Goal: Check status: Check status

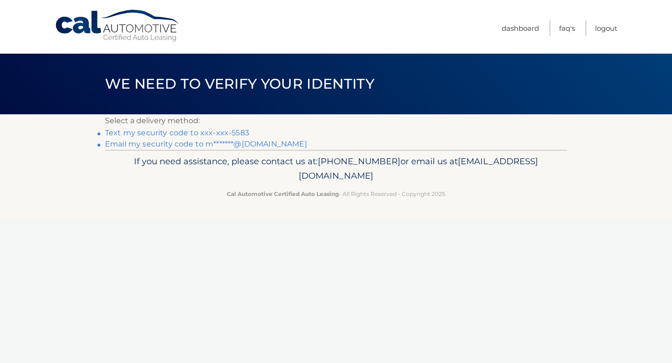
click at [235, 134] on link "Text my security code to xxx-xxx-5583" at bounding box center [177, 132] width 144 height 9
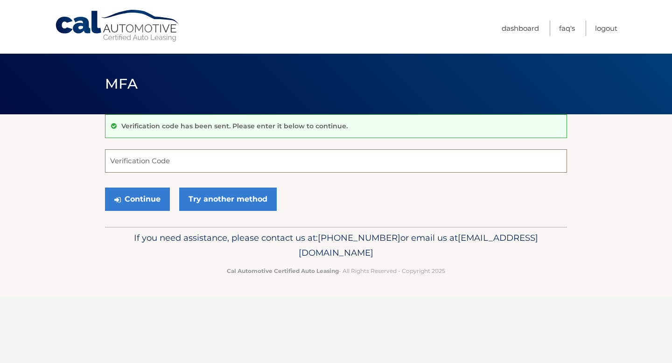
click at [221, 159] on input "Verification Code" at bounding box center [336, 160] width 462 height 23
type input "647137"
click at [136, 198] on button "Continue" at bounding box center [137, 199] width 65 height 23
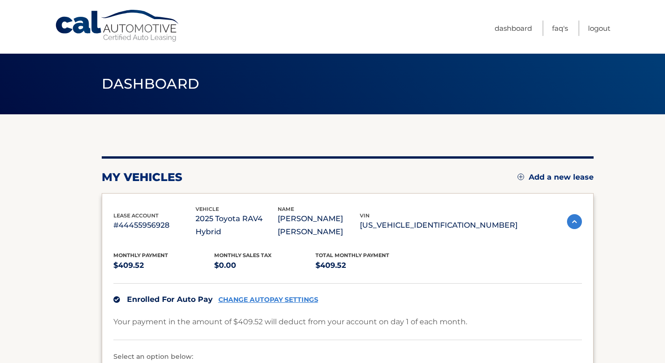
drag, startPoint x: 672, startPoint y: 64, endPoint x: 670, endPoint y: 21, distance: 42.5
click at [665, 21] on html "Cal Automotive Menu Dashboard FAQ's Logout" at bounding box center [332, 181] width 665 height 363
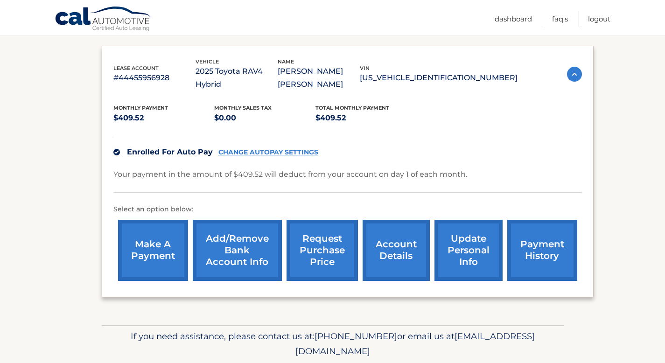
scroll to position [149, 0]
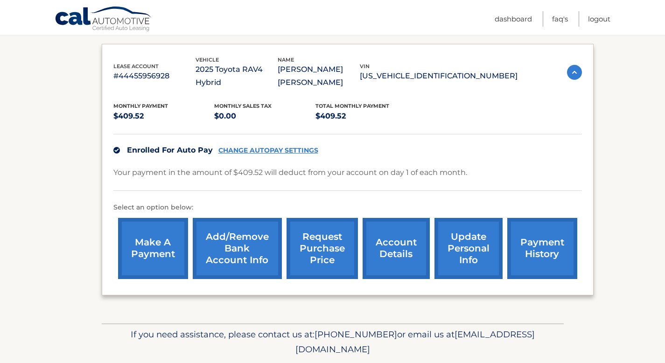
click at [384, 242] on link "account details" at bounding box center [396, 248] width 67 height 61
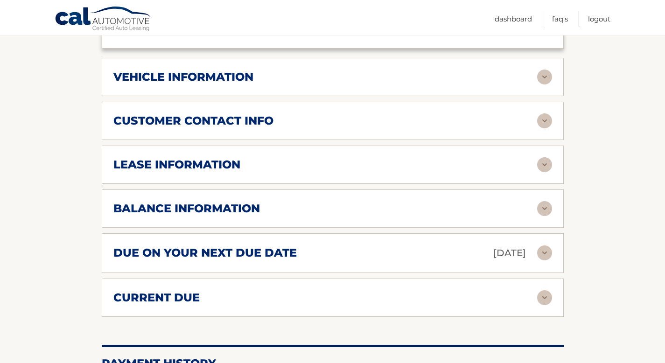
scroll to position [411, 0]
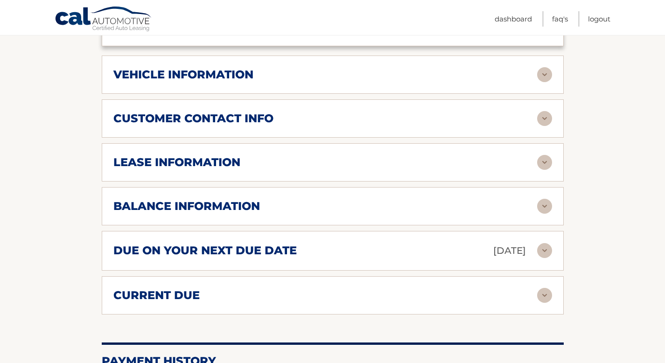
click at [534, 169] on div "lease information" at bounding box center [325, 163] width 424 height 14
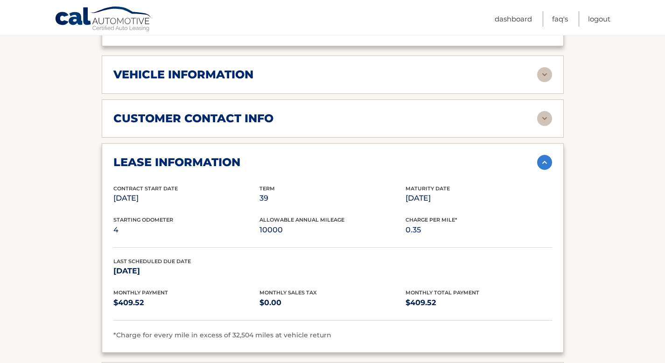
click at [248, 342] on div "lease information Contract Start Date Jun 30, 2025 Term 39 Maturity Date Sep 30…" at bounding box center [333, 248] width 462 height 210
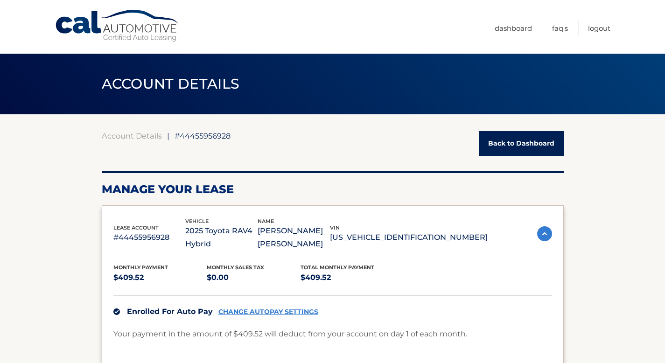
scroll to position [0, 0]
click at [515, 142] on link "Back to Dashboard" at bounding box center [521, 143] width 85 height 25
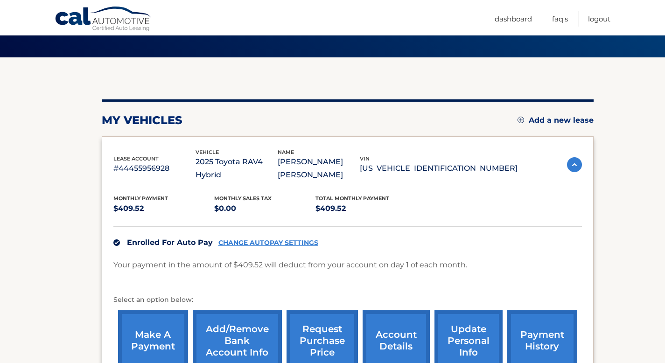
scroll to position [68, 0]
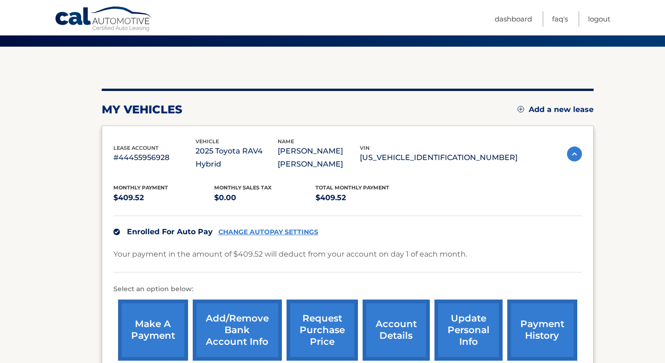
click at [411, 318] on link "account details" at bounding box center [396, 330] width 67 height 61
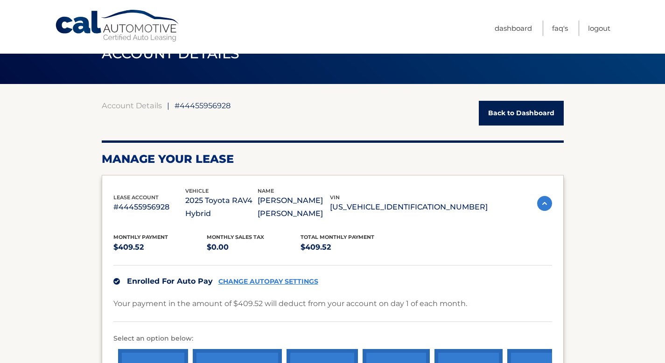
scroll to position [31, 0]
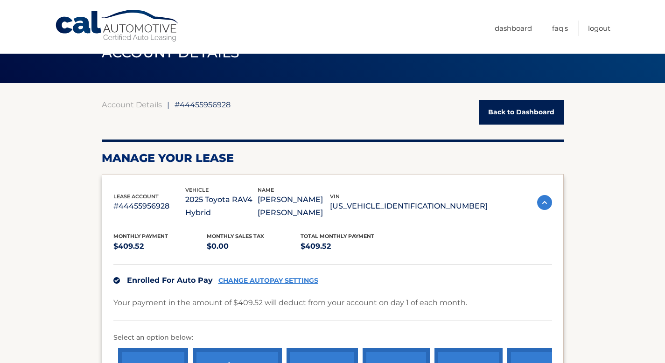
click at [541, 202] on img at bounding box center [544, 202] width 15 height 15
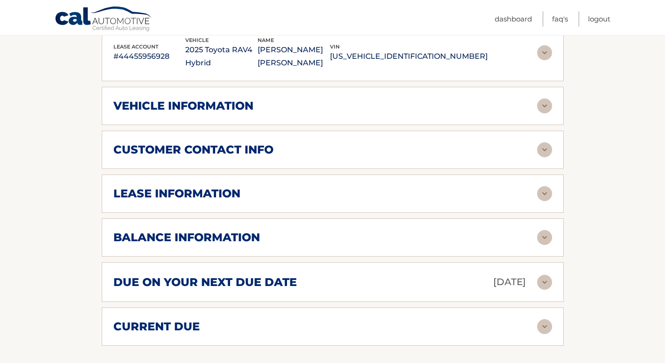
scroll to position [208, 0]
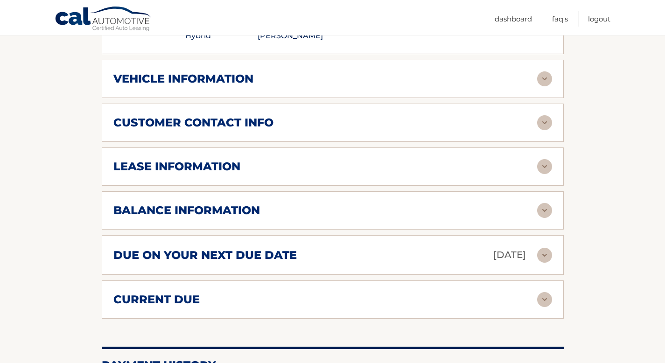
click at [545, 160] on img at bounding box center [544, 166] width 15 height 15
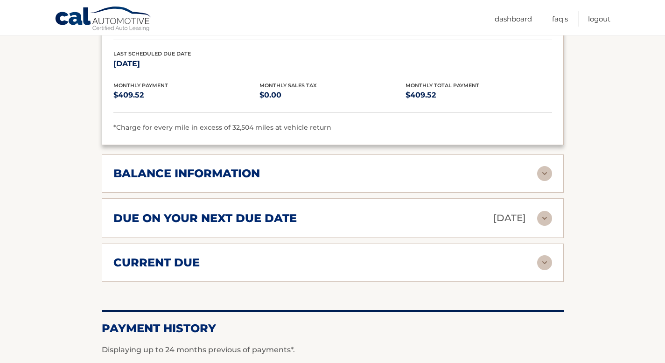
scroll to position [428, 0]
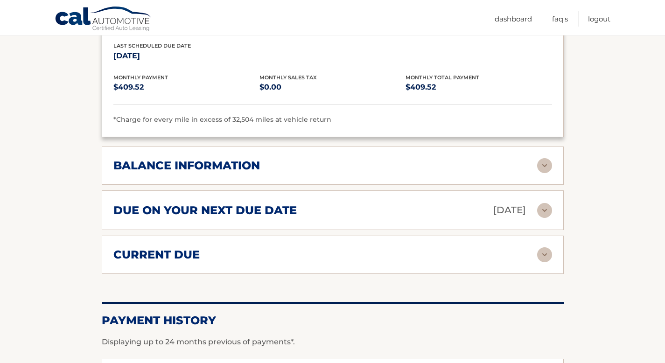
click at [187, 252] on h2 "current due" at bounding box center [156, 255] width 86 height 14
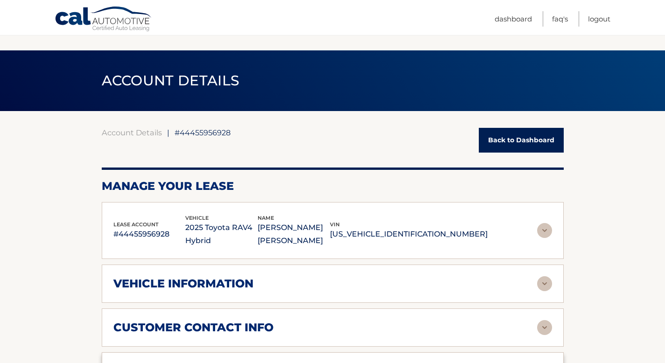
scroll to position [0, 0]
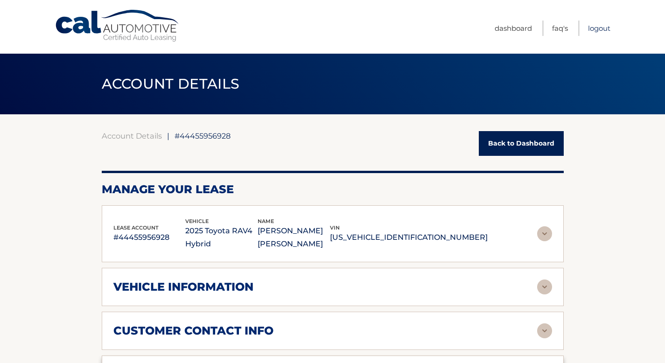
click at [601, 31] on link "Logout" at bounding box center [599, 28] width 22 height 15
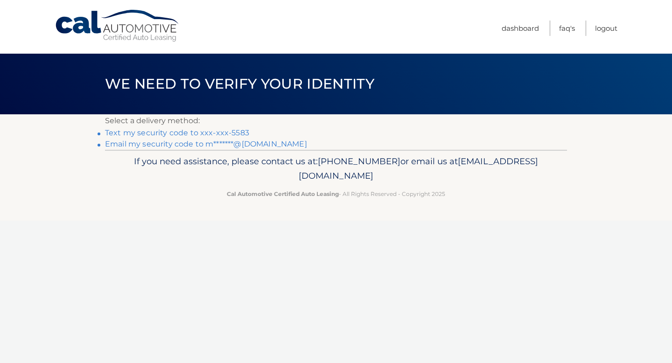
click at [203, 134] on link "Text my security code to xxx-xxx-5583" at bounding box center [177, 132] width 144 height 9
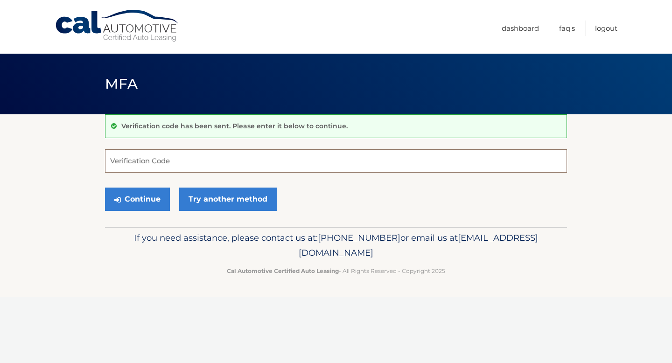
click at [192, 157] on input "Verification Code" at bounding box center [336, 160] width 462 height 23
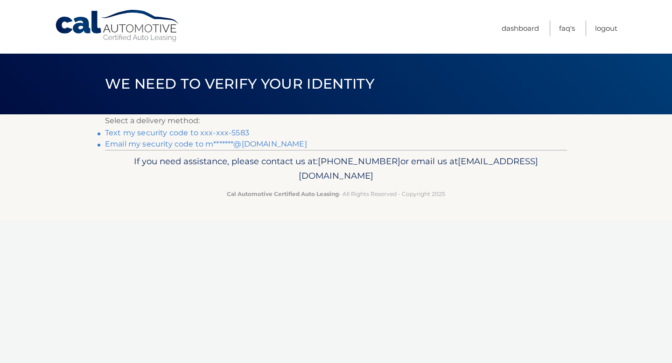
click at [219, 132] on link "Text my security code to xxx-xxx-5583" at bounding box center [177, 132] width 144 height 9
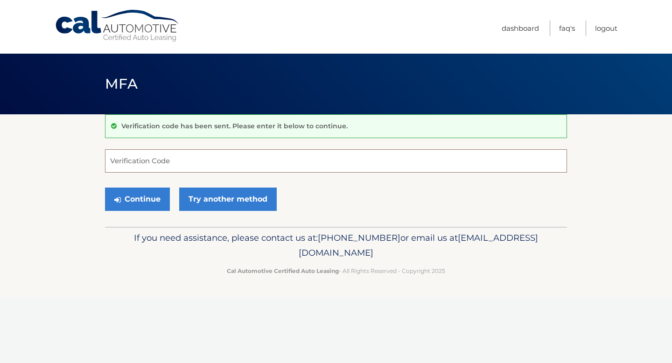
click at [207, 165] on input "Verification Code" at bounding box center [336, 160] width 462 height 23
type input "647528"
click at [136, 205] on button "Continue" at bounding box center [137, 199] width 65 height 23
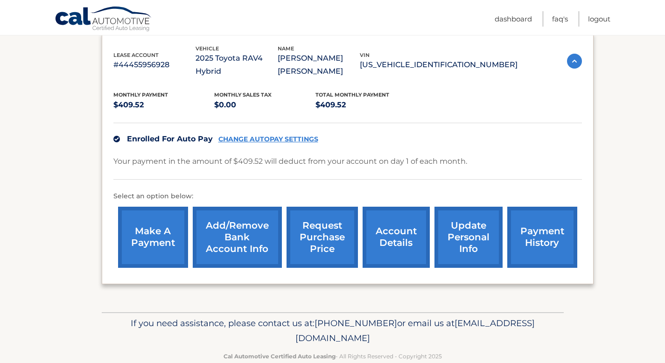
scroll to position [167, 0]
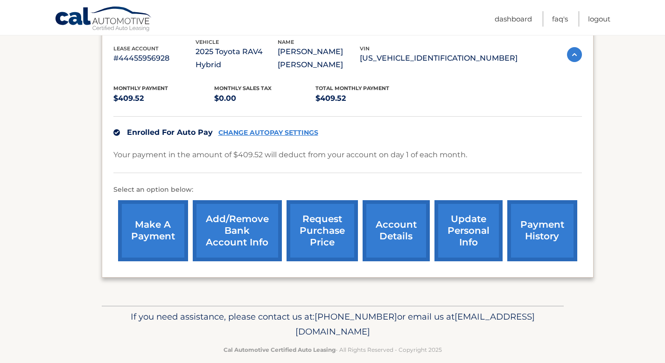
click at [325, 211] on link "request purchase price" at bounding box center [322, 230] width 71 height 61
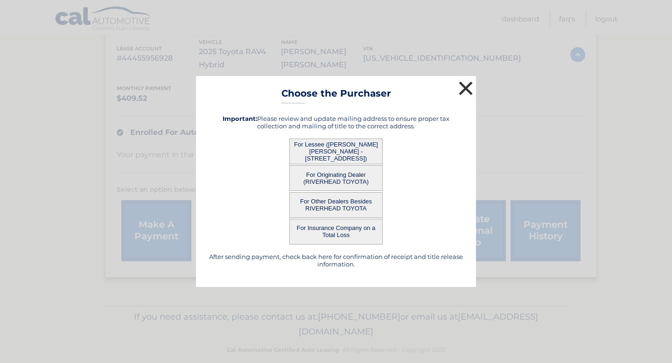
click at [468, 85] on button "×" at bounding box center [466, 88] width 19 height 19
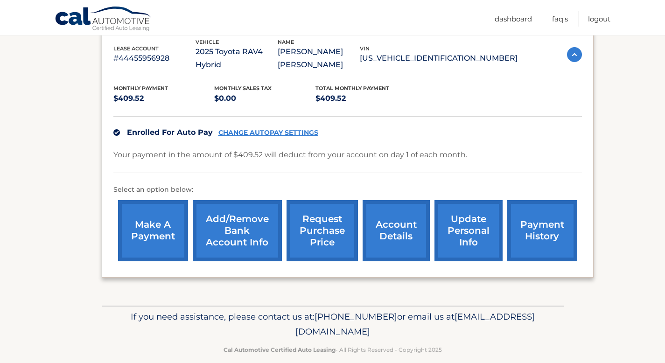
scroll to position [0, 0]
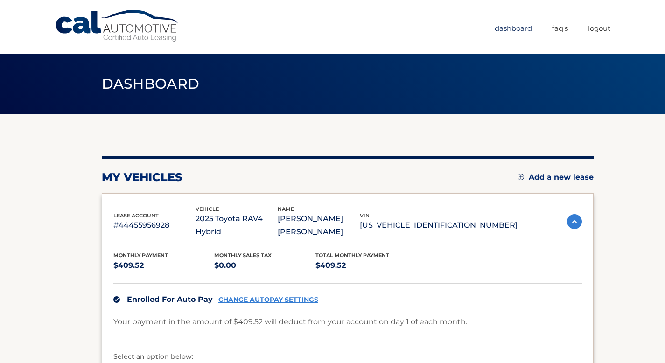
click at [513, 33] on link "Dashboard" at bounding box center [513, 28] width 37 height 15
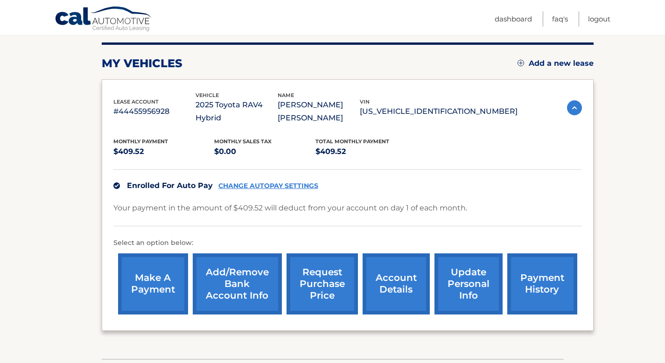
scroll to position [125, 0]
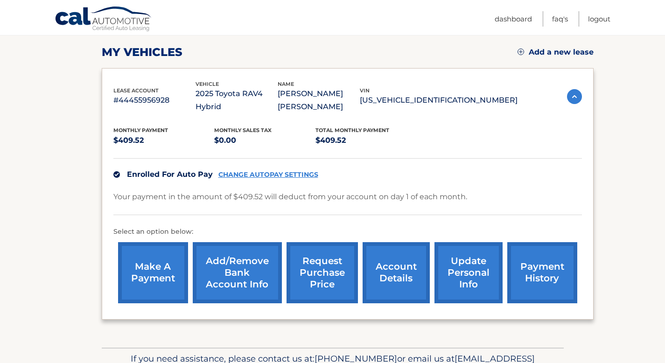
click at [384, 256] on link "account details" at bounding box center [396, 272] width 67 height 61
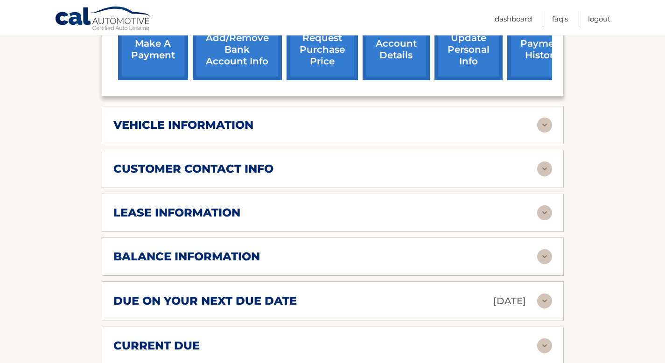
scroll to position [361, 0]
click at [134, 208] on h2 "lease information" at bounding box center [176, 213] width 127 height 14
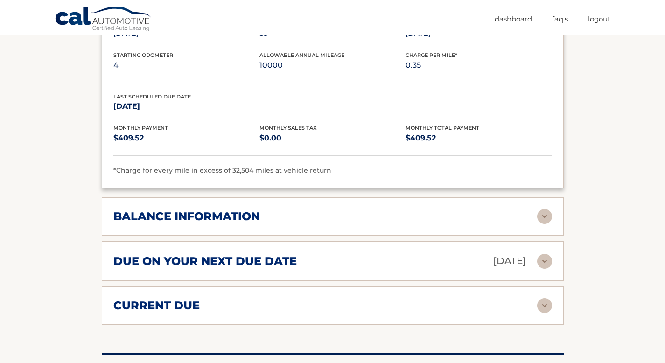
scroll to position [594, 0]
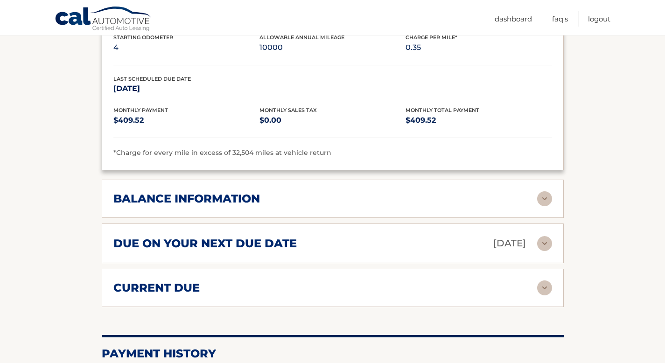
click at [533, 199] on div "balance information" at bounding box center [325, 199] width 424 height 14
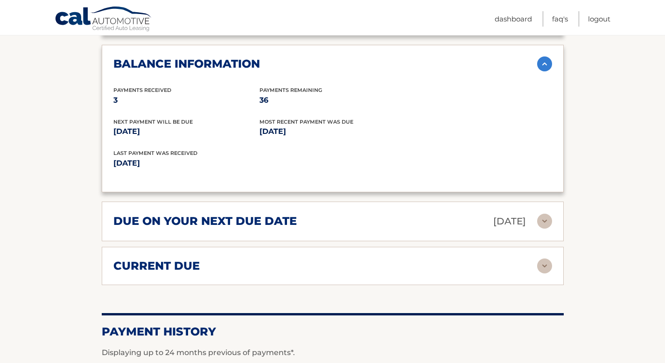
scroll to position [776, 0]
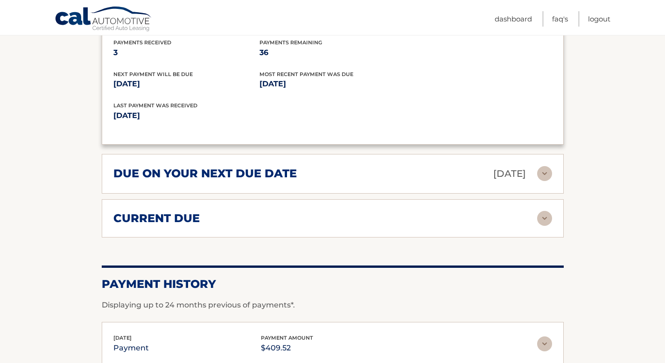
click at [135, 218] on h2 "current due" at bounding box center [156, 219] width 86 height 14
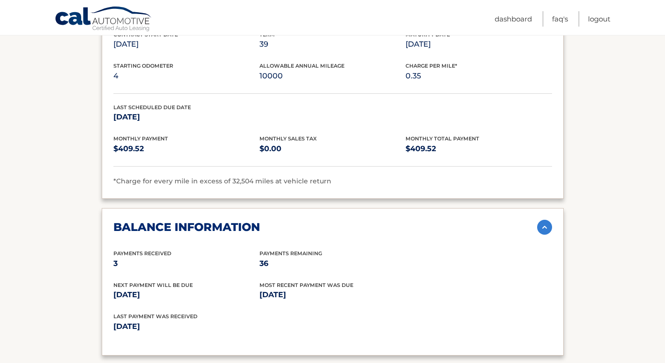
scroll to position [490, 0]
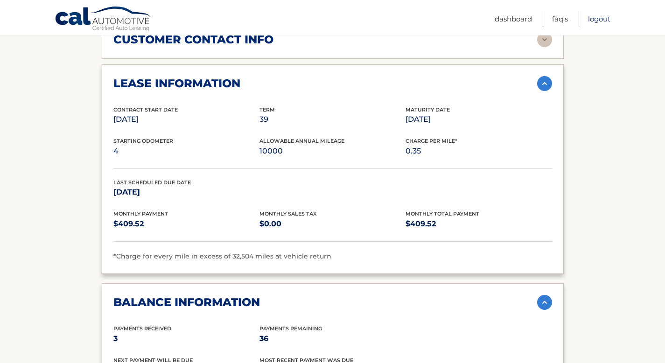
click at [589, 22] on link "Logout" at bounding box center [599, 18] width 22 height 15
